Goal: Transaction & Acquisition: Purchase product/service

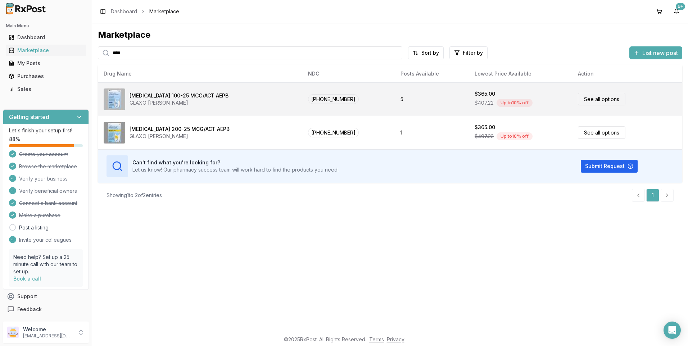
click at [607, 97] on link "See all options" at bounding box center [602, 99] width 48 height 13
click at [606, 100] on link "See all options" at bounding box center [602, 99] width 48 height 13
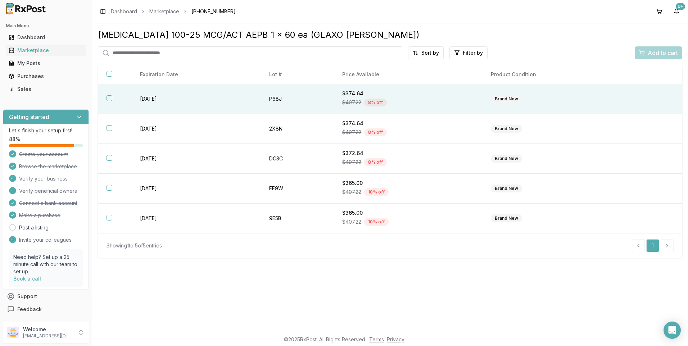
click at [112, 98] on button "button" at bounding box center [110, 98] width 6 height 6
click at [672, 54] on span "Add to cart" at bounding box center [663, 53] width 30 height 9
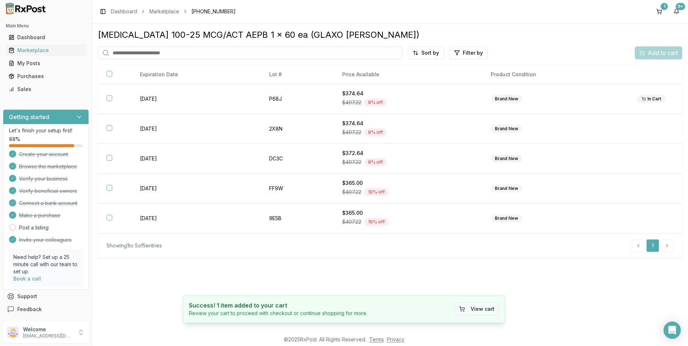
click at [486, 307] on button "View cart" at bounding box center [477, 309] width 45 height 13
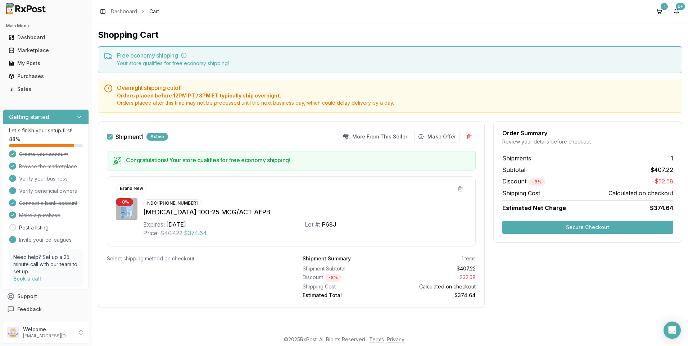
click at [624, 228] on button "Secure Checkout" at bounding box center [588, 227] width 171 height 13
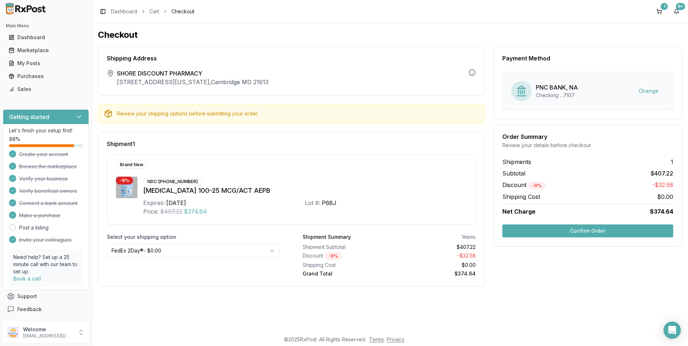
click at [616, 229] on button "Confirm Order" at bounding box center [588, 231] width 171 height 13
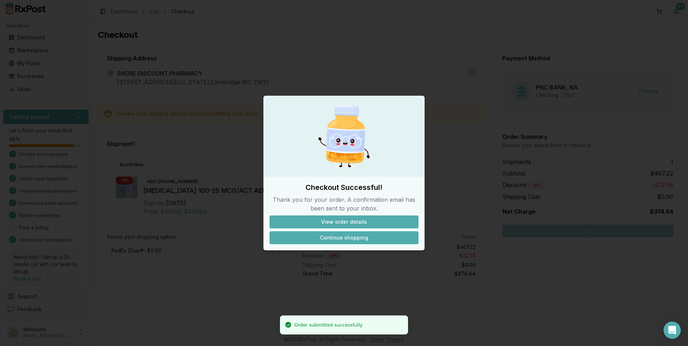
click at [337, 238] on button "Continue shopping" at bounding box center [344, 237] width 149 height 13
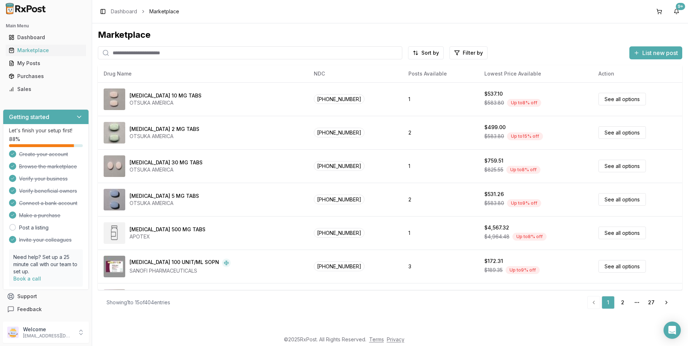
click at [139, 51] on input "search" at bounding box center [250, 52] width 305 height 13
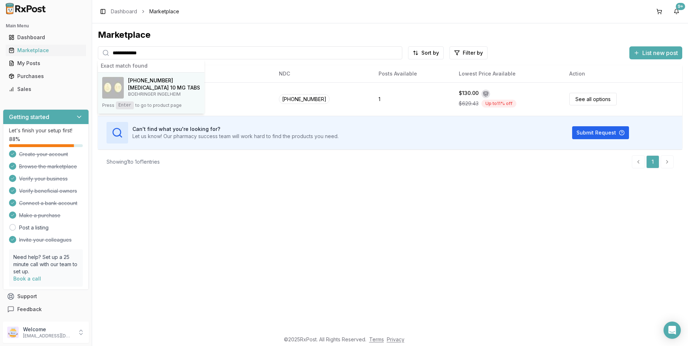
type input "**********"
click at [160, 86] on h4 "[MEDICAL_DATA] 10 MG TABS" at bounding box center [164, 87] width 72 height 7
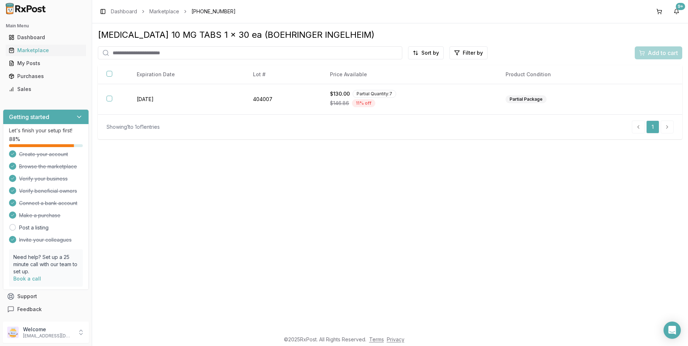
click at [112, 51] on input "search" at bounding box center [250, 52] width 305 height 13
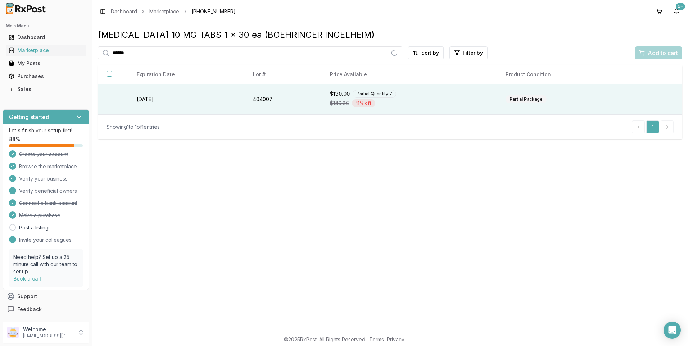
type input "*******"
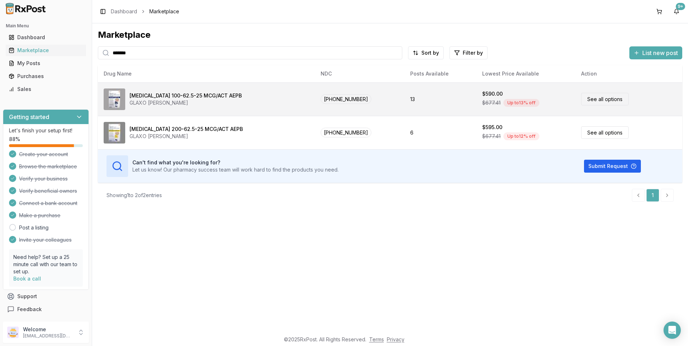
click at [613, 99] on link "See all options" at bounding box center [605, 99] width 48 height 13
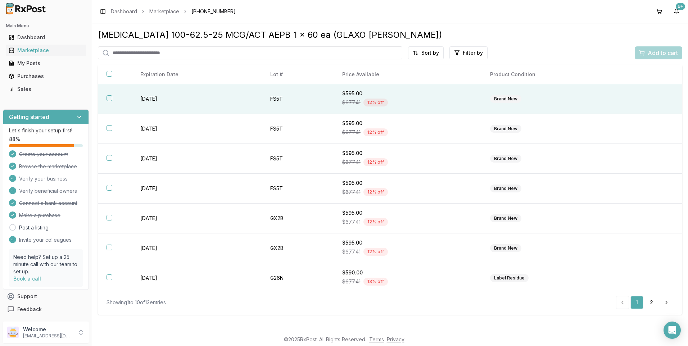
click at [107, 98] on button "button" at bounding box center [110, 98] width 6 height 6
click at [648, 50] on span "Add to cart" at bounding box center [663, 53] width 30 height 9
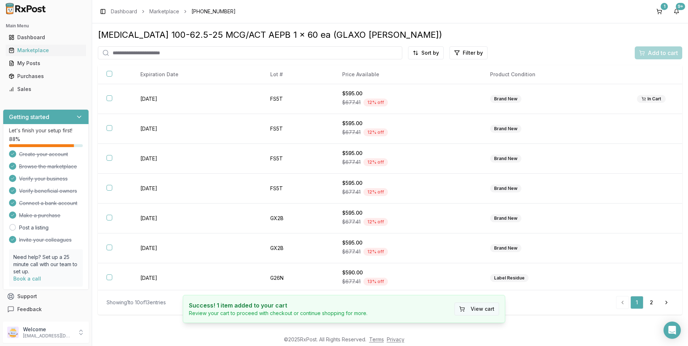
click at [495, 308] on button "View cart" at bounding box center [477, 309] width 45 height 13
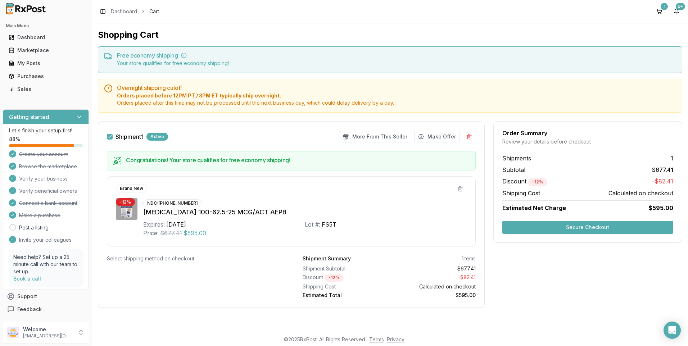
click at [553, 228] on button "Secure Checkout" at bounding box center [588, 227] width 171 height 13
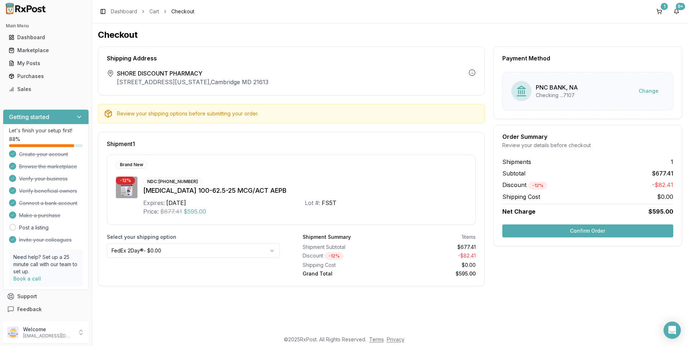
click at [553, 229] on button "Confirm Order" at bounding box center [588, 231] width 171 height 13
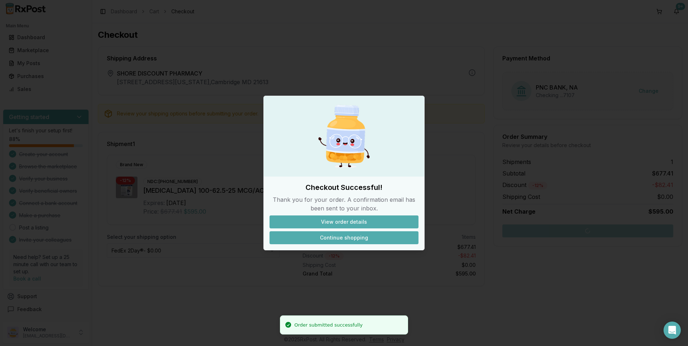
click at [365, 237] on button "Continue shopping" at bounding box center [344, 237] width 149 height 13
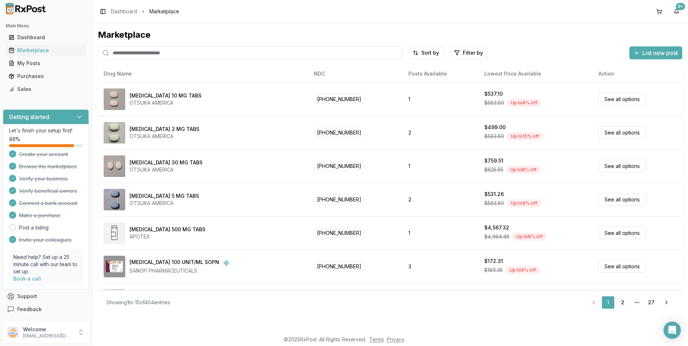
click at [146, 50] on input "search" at bounding box center [250, 52] width 305 height 13
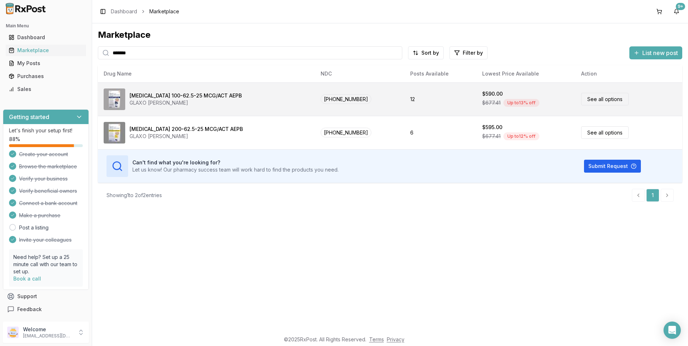
type input "*******"
click at [611, 96] on link "See all options" at bounding box center [605, 99] width 48 height 13
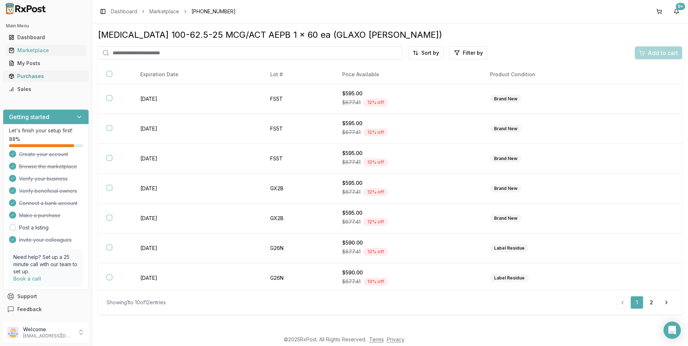
click at [40, 76] on div "Purchases" at bounding box center [46, 76] width 75 height 7
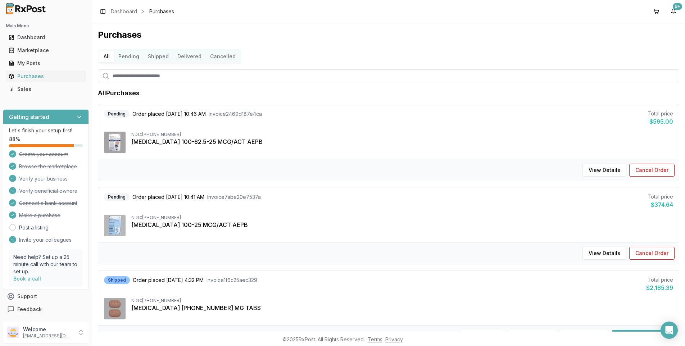
click at [132, 75] on input "search" at bounding box center [389, 75] width 582 height 13
type input "********"
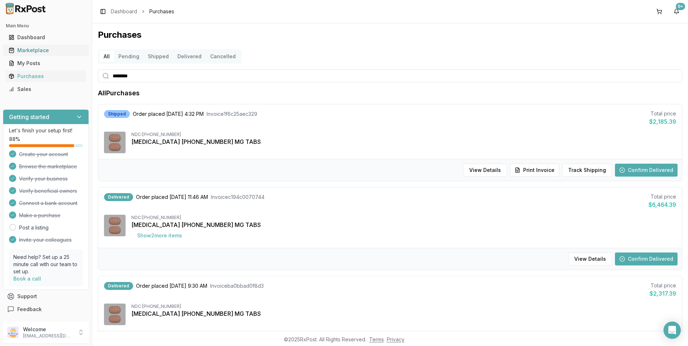
click at [35, 50] on div "Marketplace" at bounding box center [46, 50] width 75 height 7
click at [42, 51] on div "Marketplace" at bounding box center [46, 50] width 75 height 7
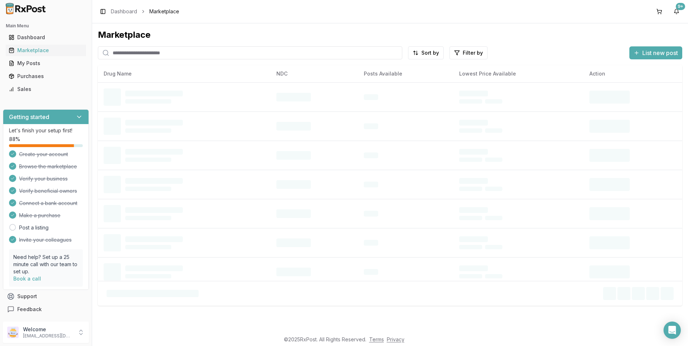
click at [132, 50] on input "search" at bounding box center [250, 52] width 305 height 13
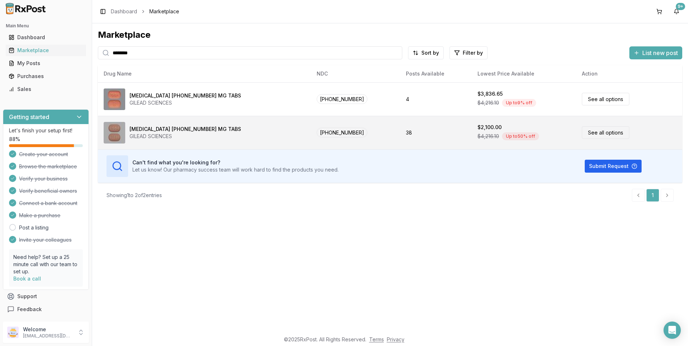
type input "********"
click at [602, 132] on link "See all options" at bounding box center [606, 132] width 48 height 13
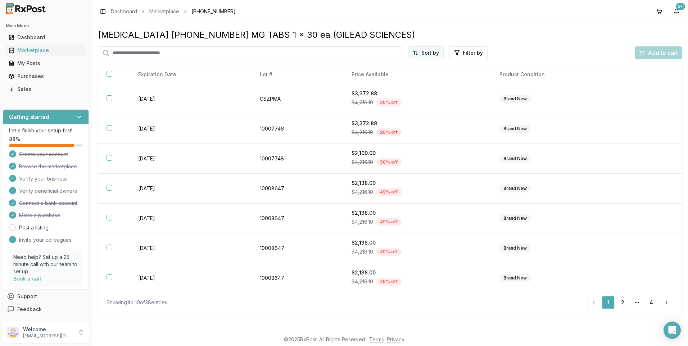
click at [435, 51] on html "Main Menu Dashboard Marketplace My Posts Purchases Sales Getting started Let's …" at bounding box center [344, 173] width 688 height 346
click at [409, 78] on div "Price (Low to High)" at bounding box center [408, 80] width 68 height 12
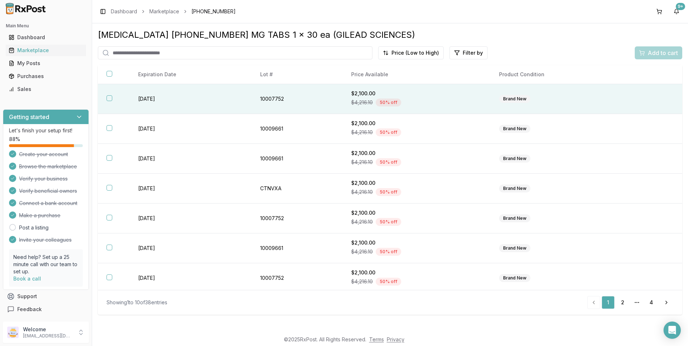
click at [109, 98] on button "button" at bounding box center [110, 98] width 6 height 6
click at [651, 50] on span "Add to cart" at bounding box center [663, 53] width 30 height 9
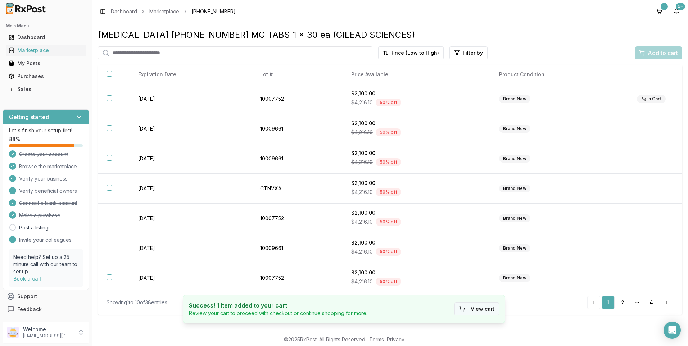
click at [472, 309] on button "View cart" at bounding box center [477, 309] width 45 height 13
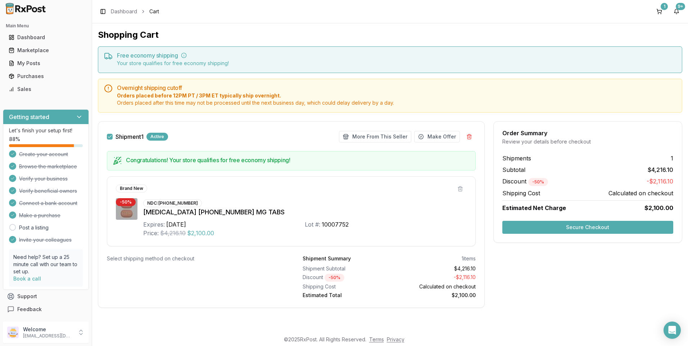
click at [597, 227] on button "Secure Checkout" at bounding box center [588, 227] width 171 height 13
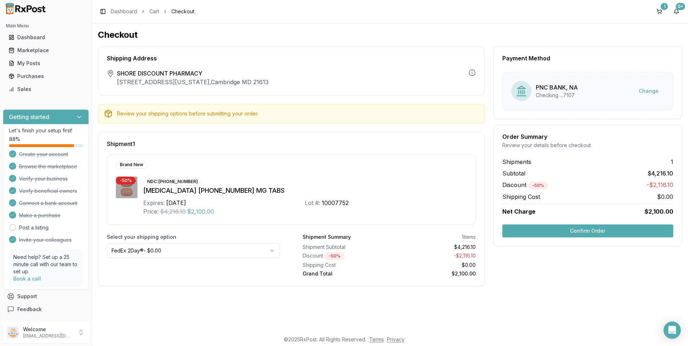
click at [273, 252] on html "Main Menu Dashboard Marketplace My Posts Purchases Sales Getting started Let's …" at bounding box center [344, 173] width 688 height 346
click at [578, 231] on button "Confirm Order" at bounding box center [588, 231] width 171 height 13
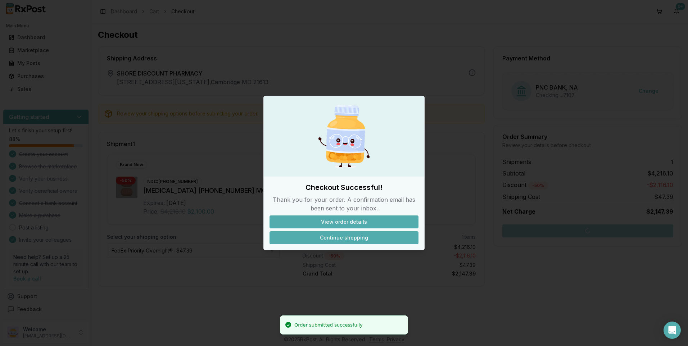
click at [350, 236] on button "Continue shopping" at bounding box center [344, 237] width 149 height 13
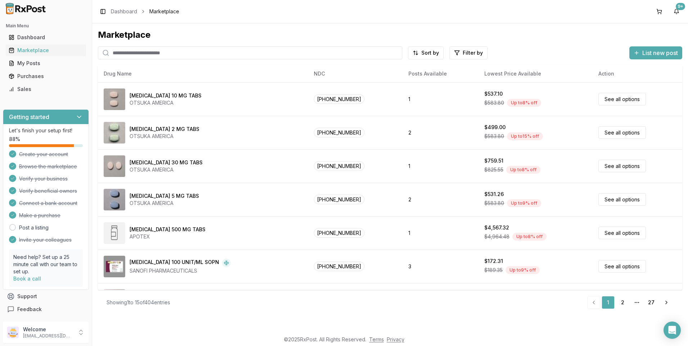
click at [136, 54] on input "search" at bounding box center [250, 52] width 305 height 13
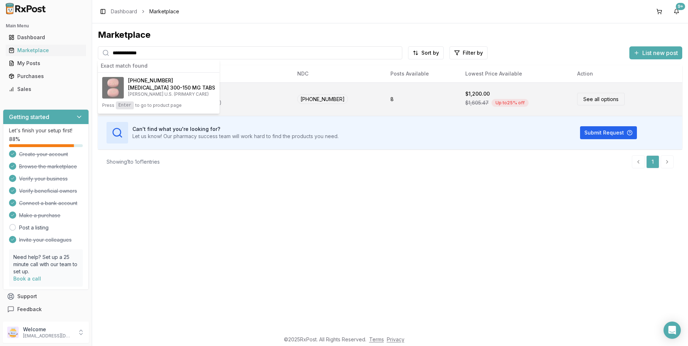
type input "**********"
click at [601, 99] on link "See all options" at bounding box center [601, 99] width 48 height 13
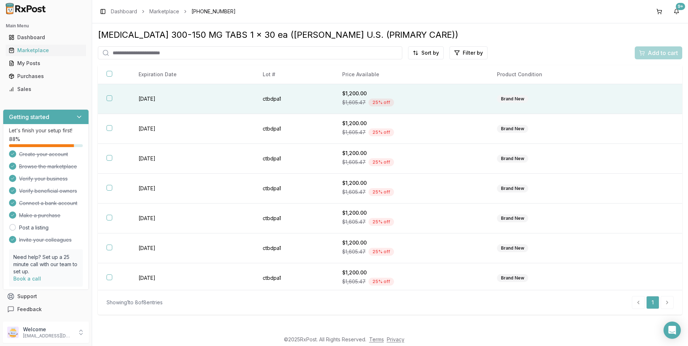
click at [107, 98] on button "button" at bounding box center [110, 98] width 6 height 6
click at [652, 51] on span "Add to cart" at bounding box center [663, 53] width 30 height 9
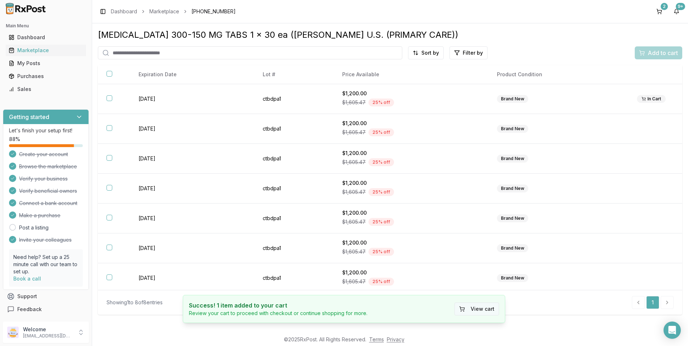
click at [469, 307] on button "View cart" at bounding box center [477, 309] width 45 height 13
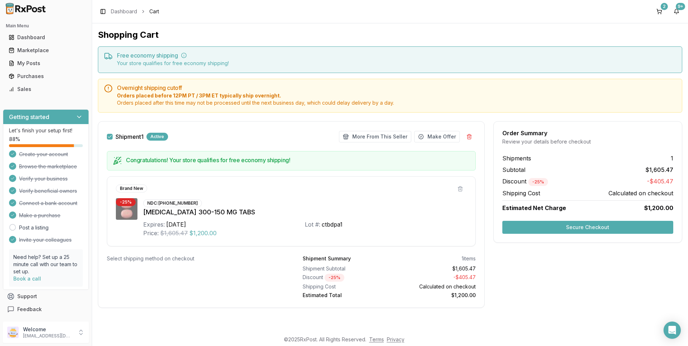
click at [621, 224] on button "Secure Checkout" at bounding box center [588, 227] width 171 height 13
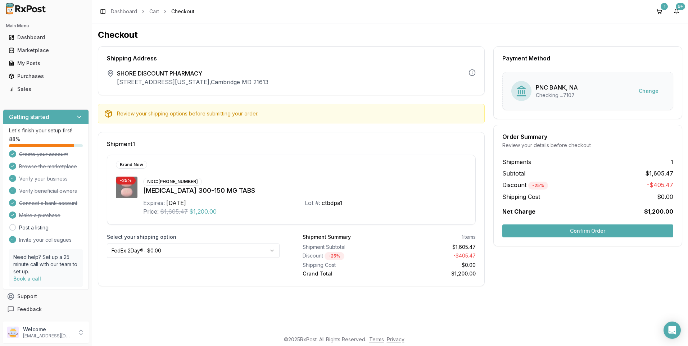
click at [271, 249] on html "Main Menu Dashboard Marketplace My Posts Purchases Sales Getting started Let's …" at bounding box center [344, 173] width 688 height 346
click at [594, 226] on button "Confirm Order" at bounding box center [588, 231] width 171 height 13
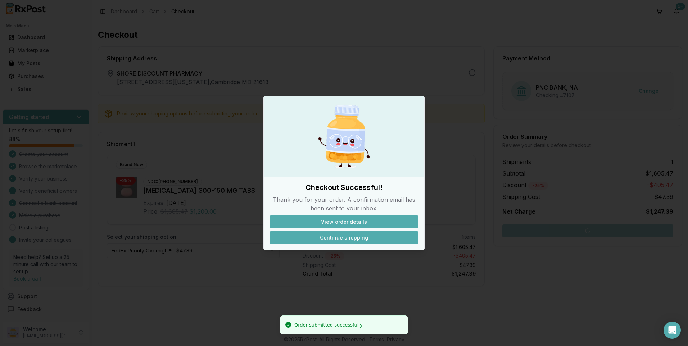
click at [350, 237] on button "Continue shopping" at bounding box center [344, 237] width 149 height 13
